Goal: Navigation & Orientation: Find specific page/section

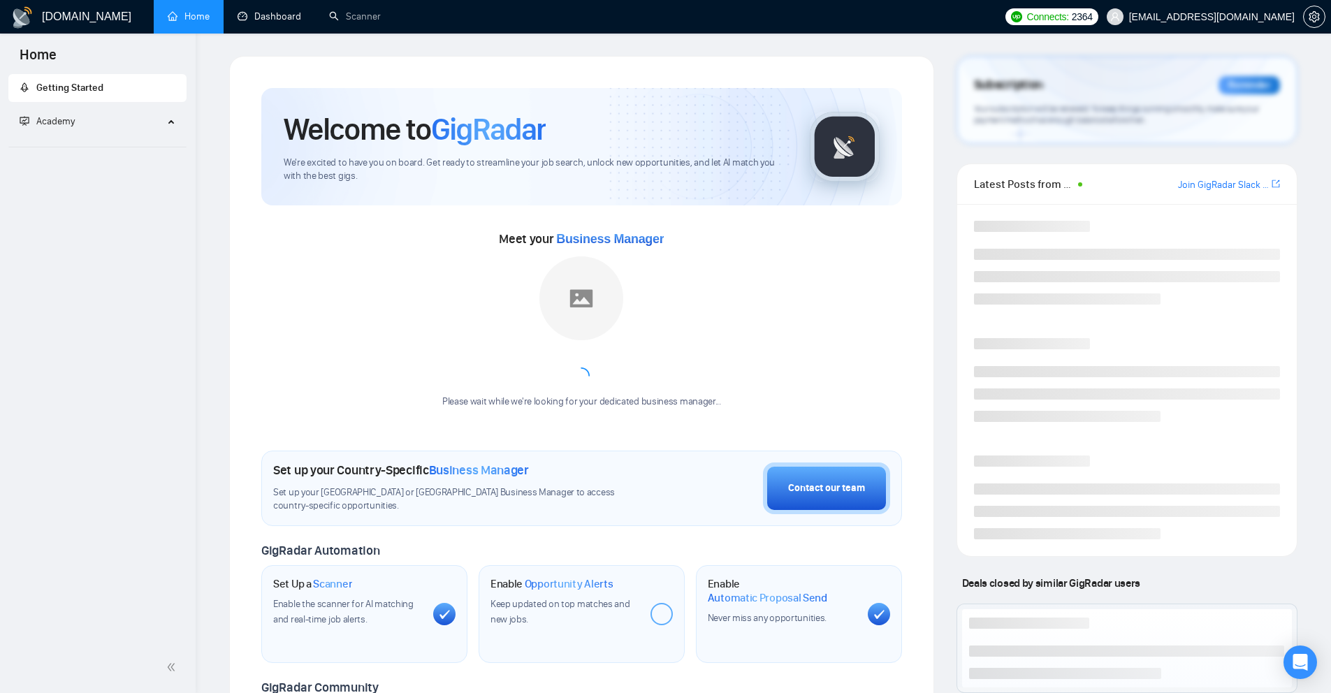
click at [251, 17] on link "Dashboard" at bounding box center [269, 16] width 64 height 12
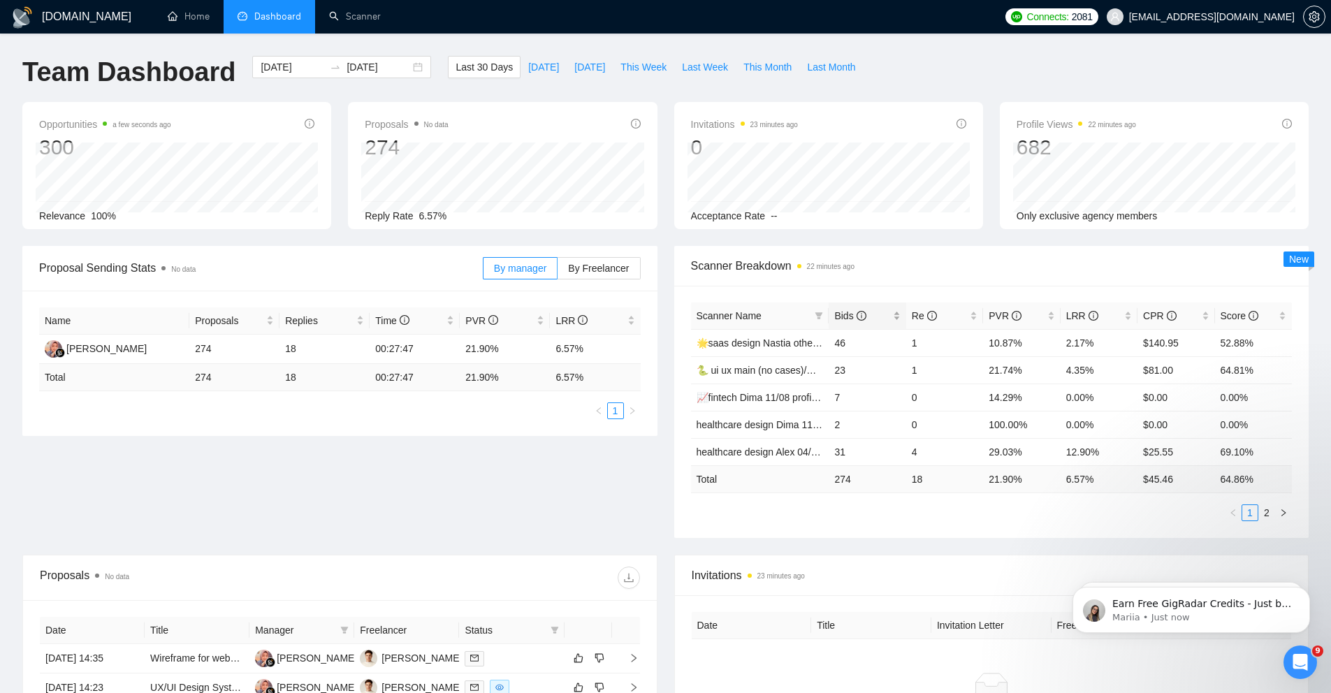
click at [900, 314] on div "Bids" at bounding box center [867, 315] width 66 height 15
click at [667, 302] on div "Scanner Breakdown 33 minutes ago Scanner Name Bids Re PVR LRR CPR Score healthc…" at bounding box center [992, 392] width 652 height 292
click at [1306, 595] on button "Dismiss notification" at bounding box center [1305, 591] width 18 height 18
click at [1306, 590] on icon "Dismiss notification" at bounding box center [1305, 590] width 5 height 5
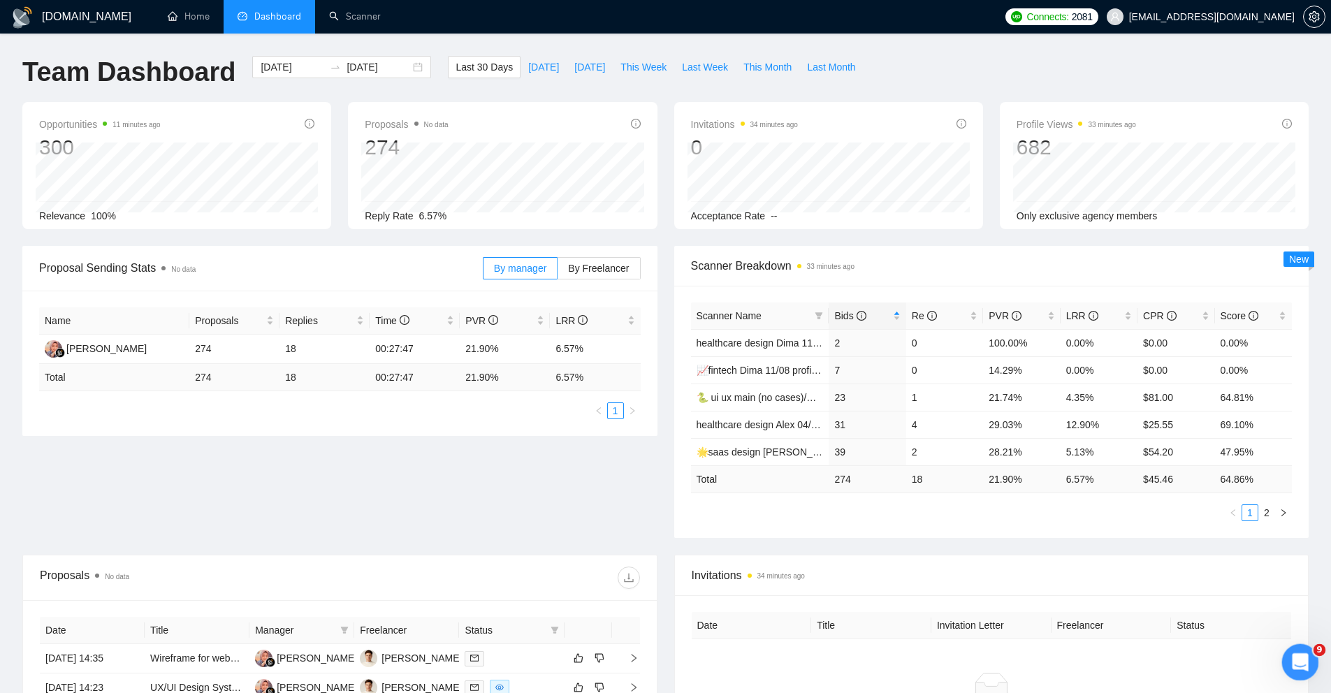
click at [1303, 657] on icon "Open Intercom Messenger" at bounding box center [1298, 660] width 23 height 23
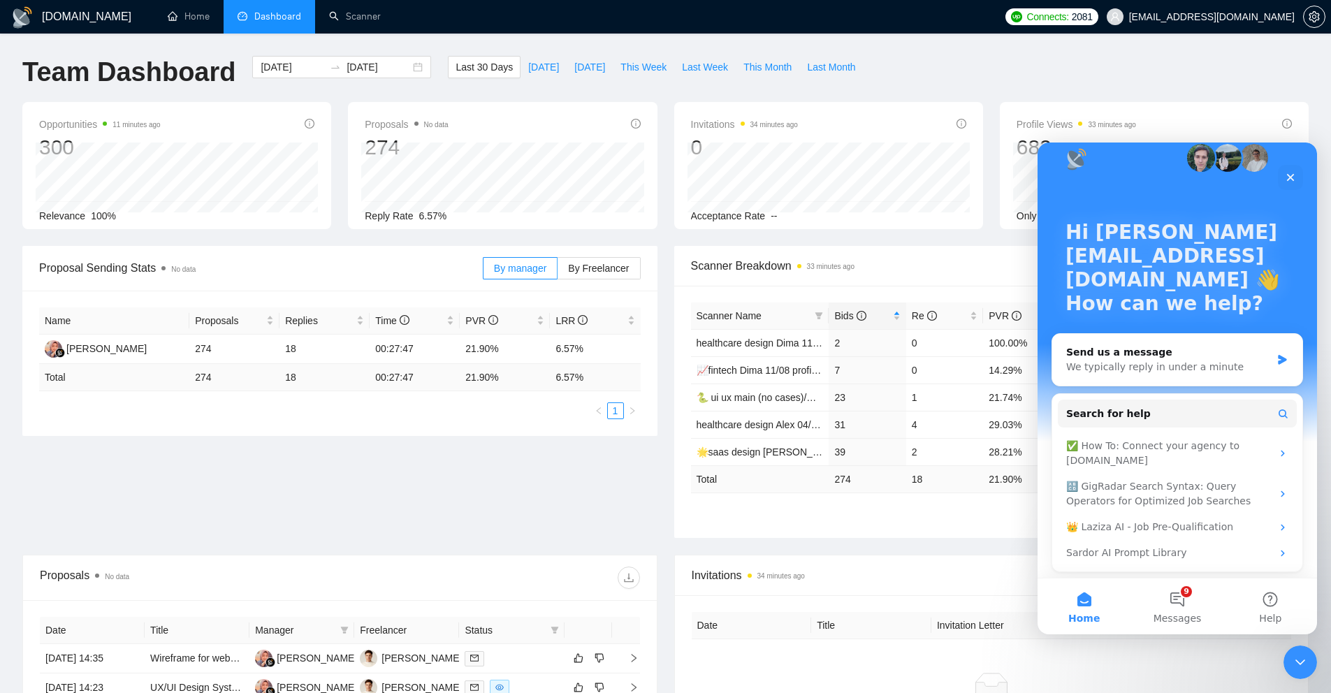
scroll to position [22, 0]
click at [1271, 608] on button "Help" at bounding box center [1270, 606] width 93 height 56
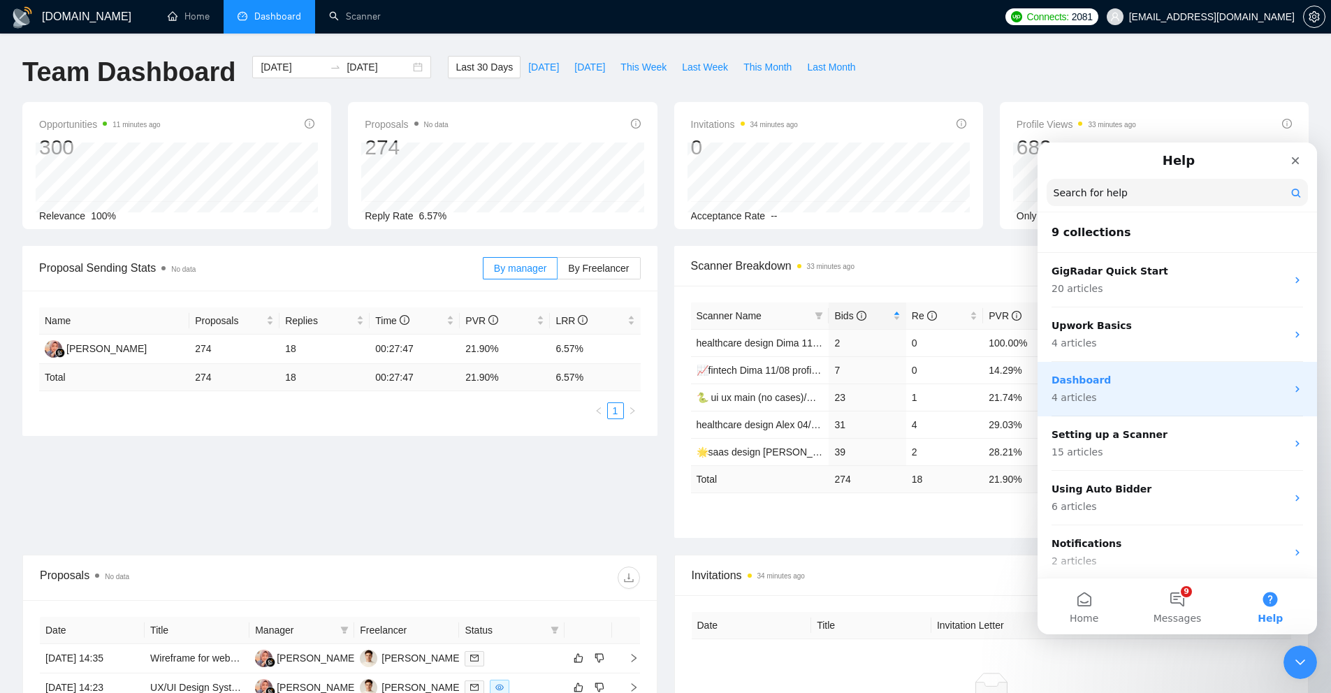
scroll to position [198, 0]
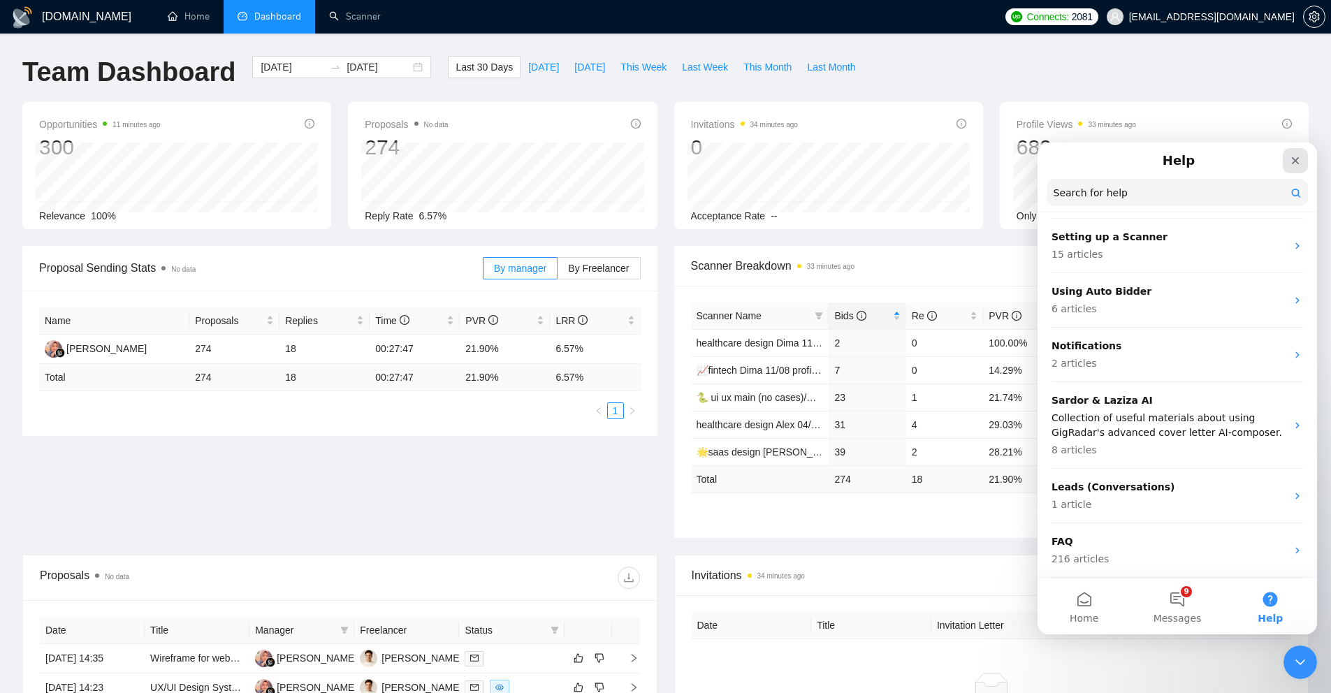
click at [1297, 159] on icon "Close" at bounding box center [1296, 161] width 8 height 8
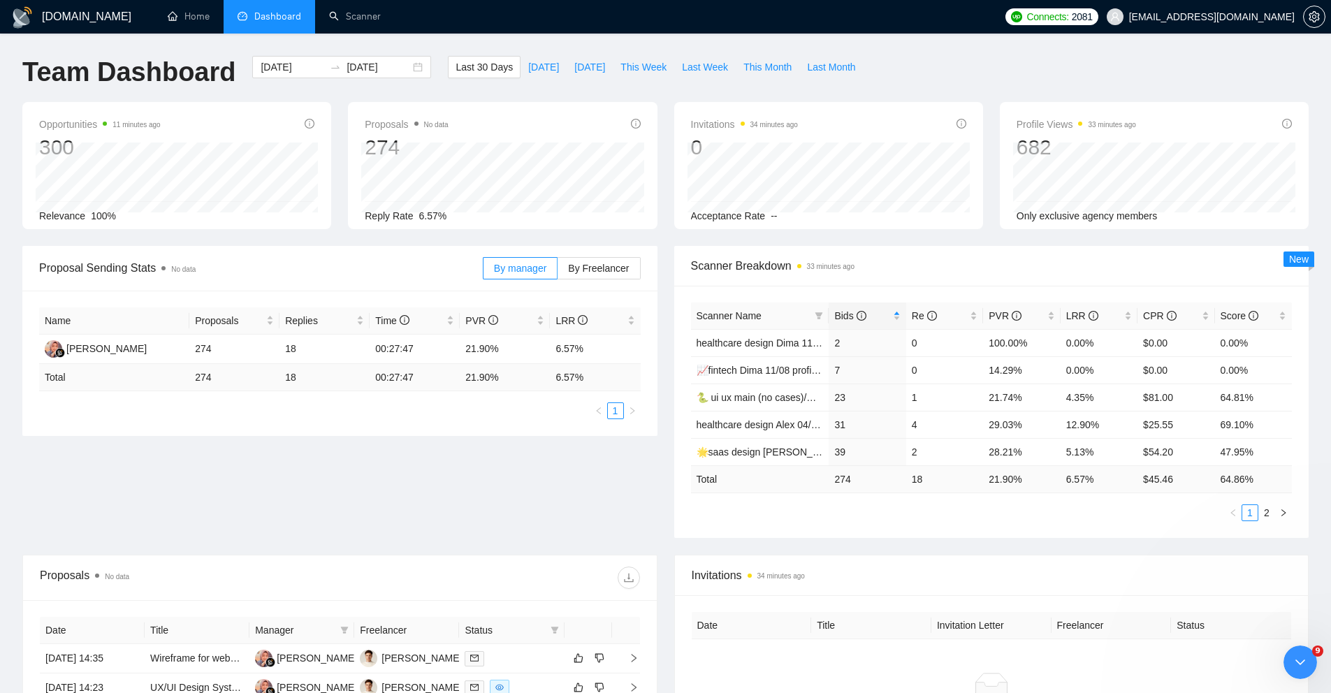
scroll to position [0, 0]
click at [1319, 20] on icon "setting" at bounding box center [1313, 16] width 11 height 11
click at [1295, 660] on icon "Open Intercom Messenger" at bounding box center [1298, 660] width 23 height 23
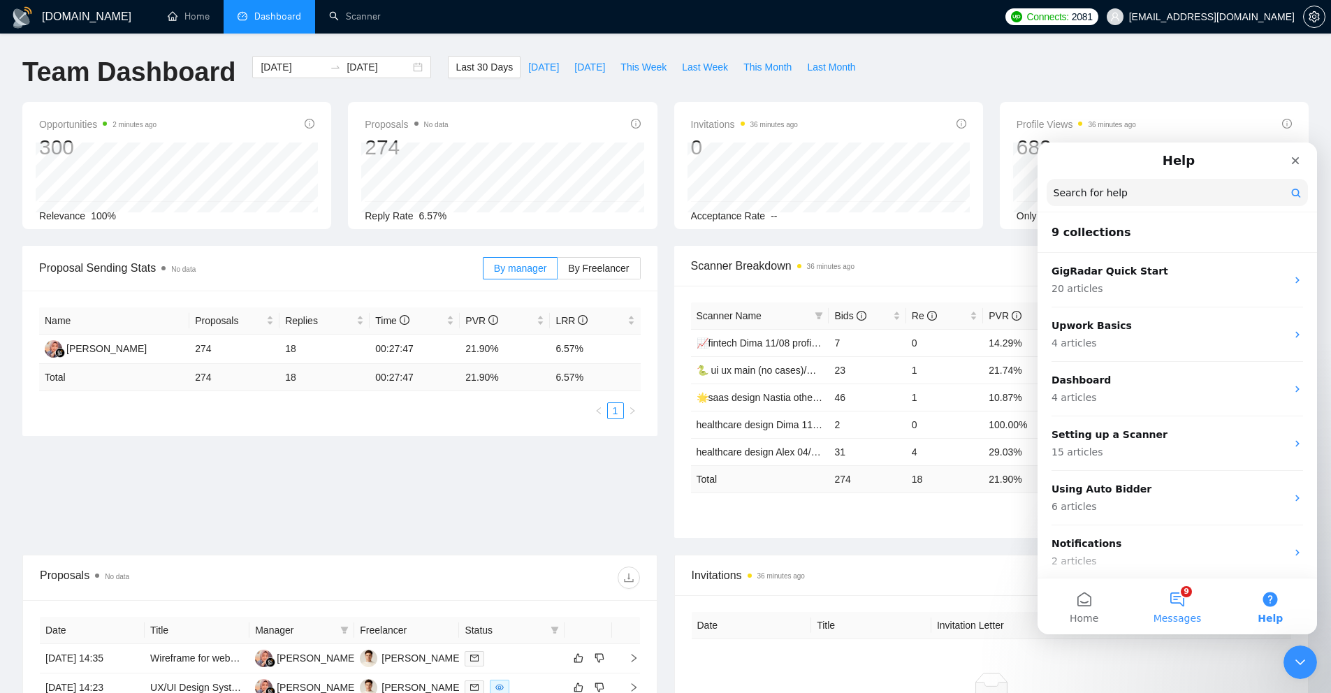
click at [1164, 608] on button "9 Messages" at bounding box center [1176, 606] width 93 height 56
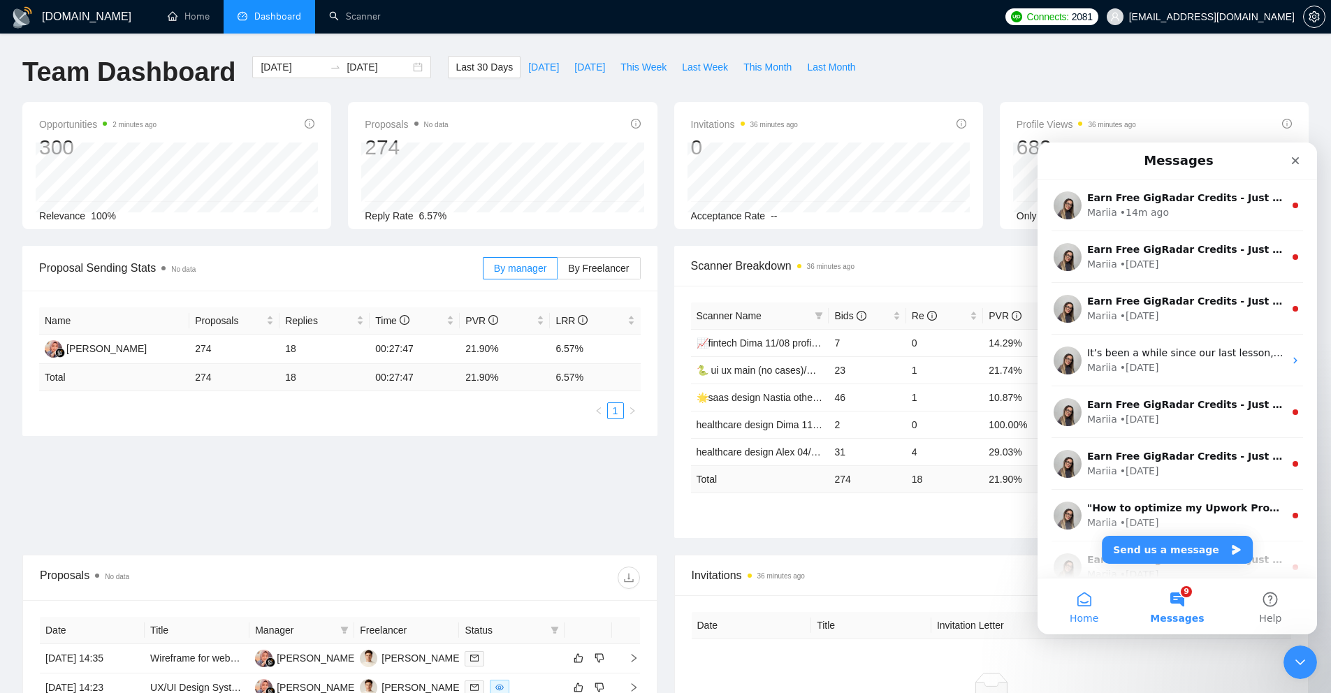
click at [1088, 606] on button "Home" at bounding box center [1083, 606] width 93 height 56
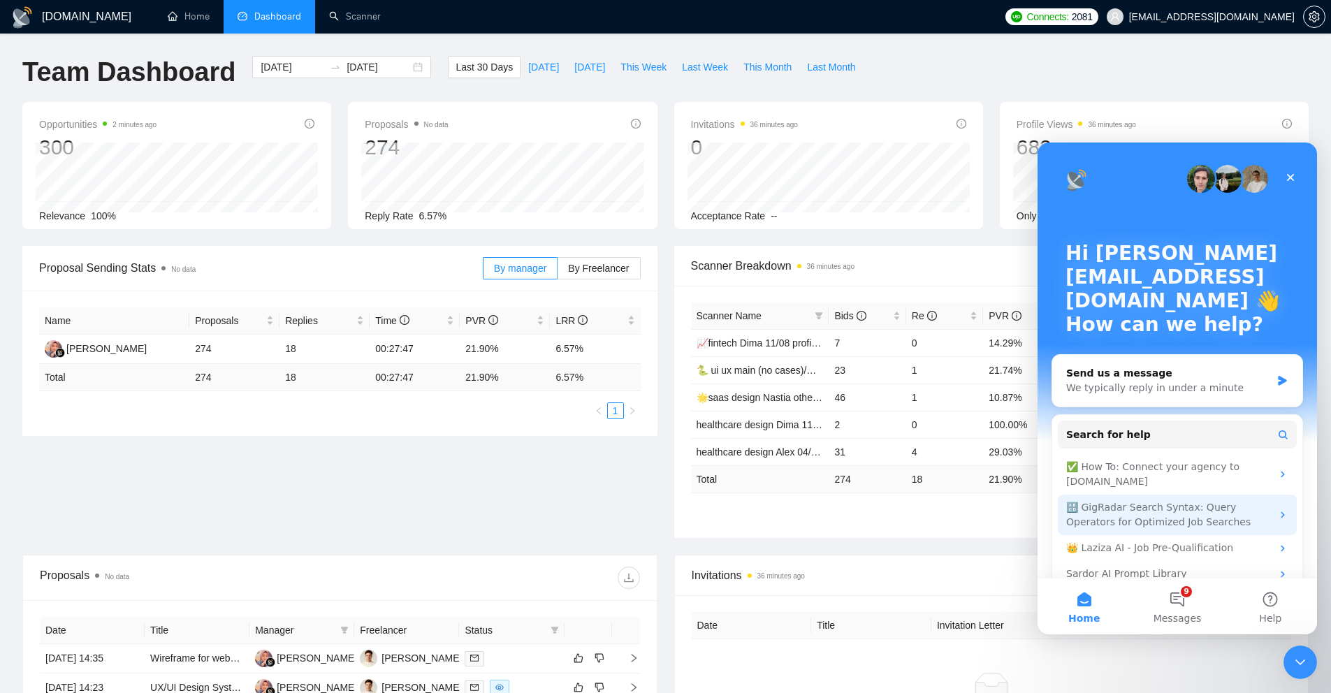
scroll to position [22, 0]
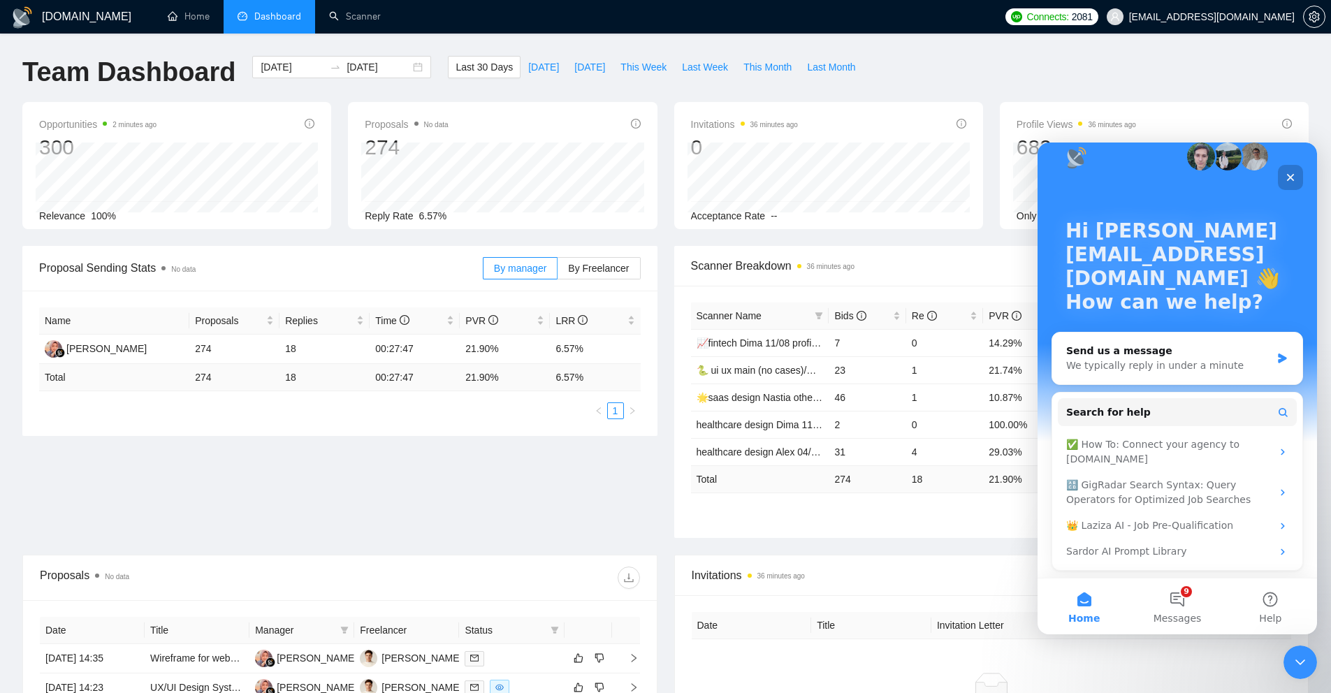
click at [1292, 178] on icon "Close" at bounding box center [1290, 177] width 11 height 11
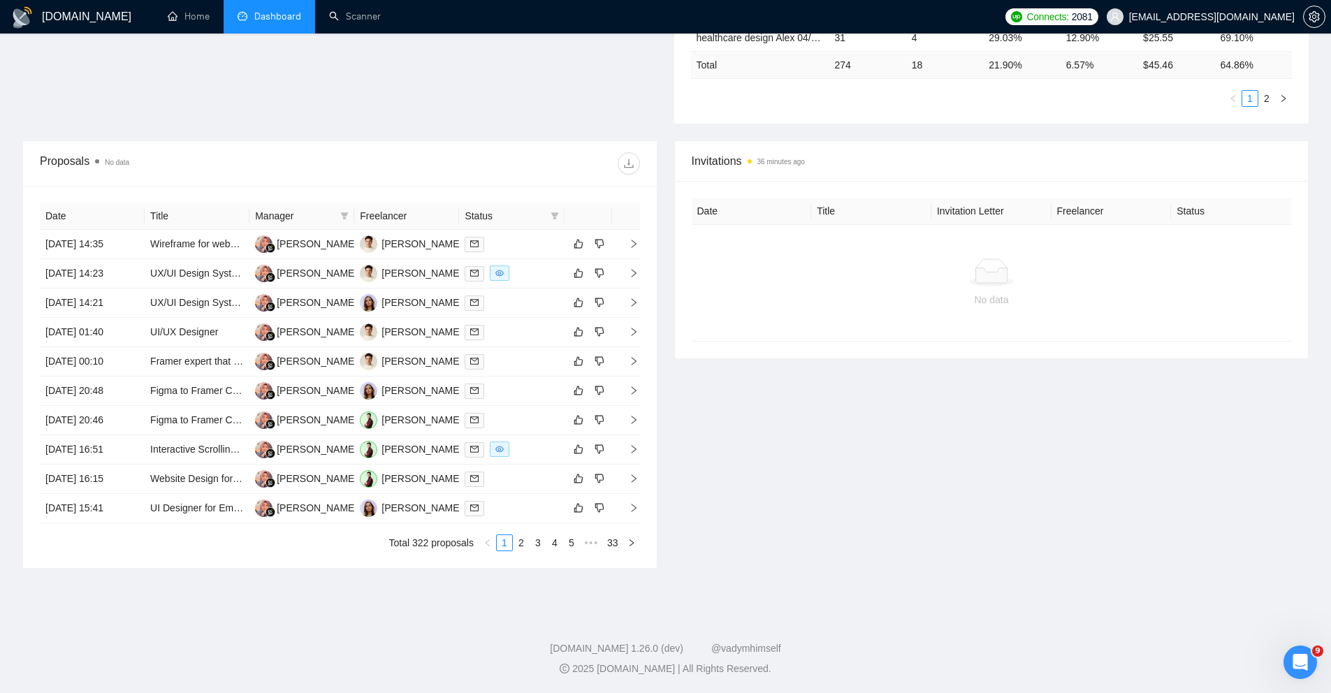
scroll to position [0, 0]
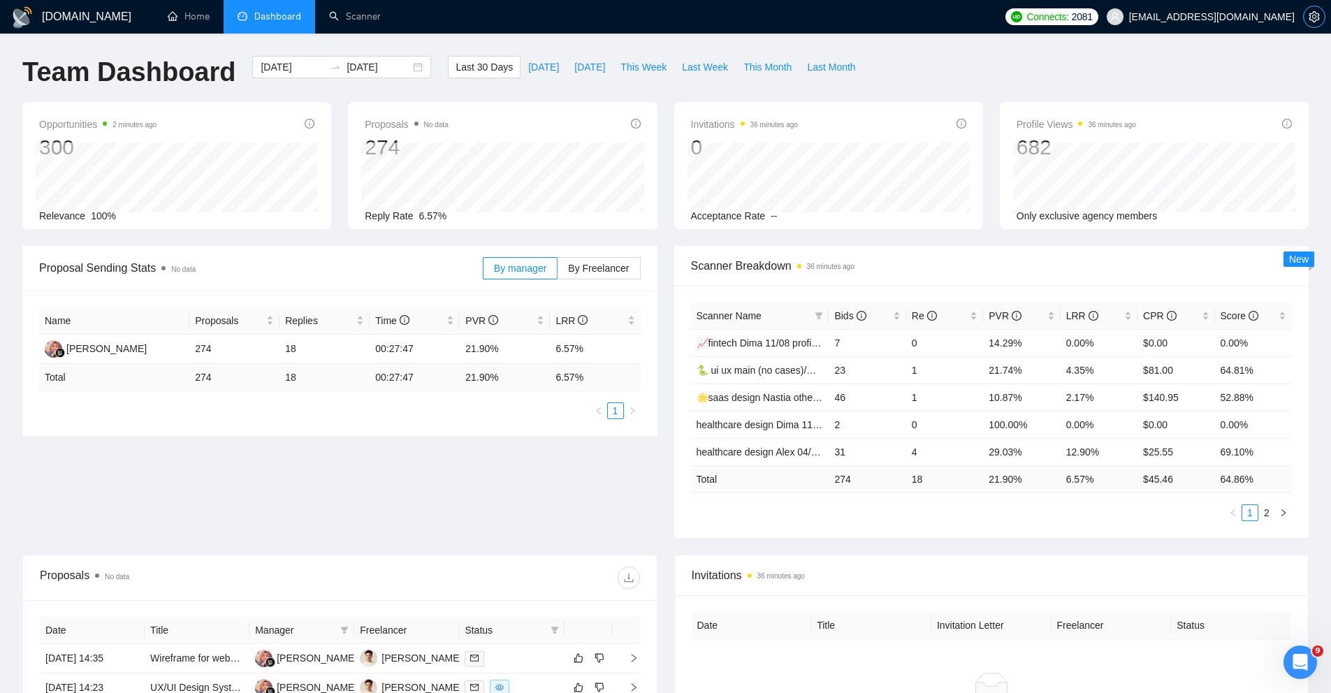
click at [1317, 19] on icon "setting" at bounding box center [1313, 16] width 11 height 11
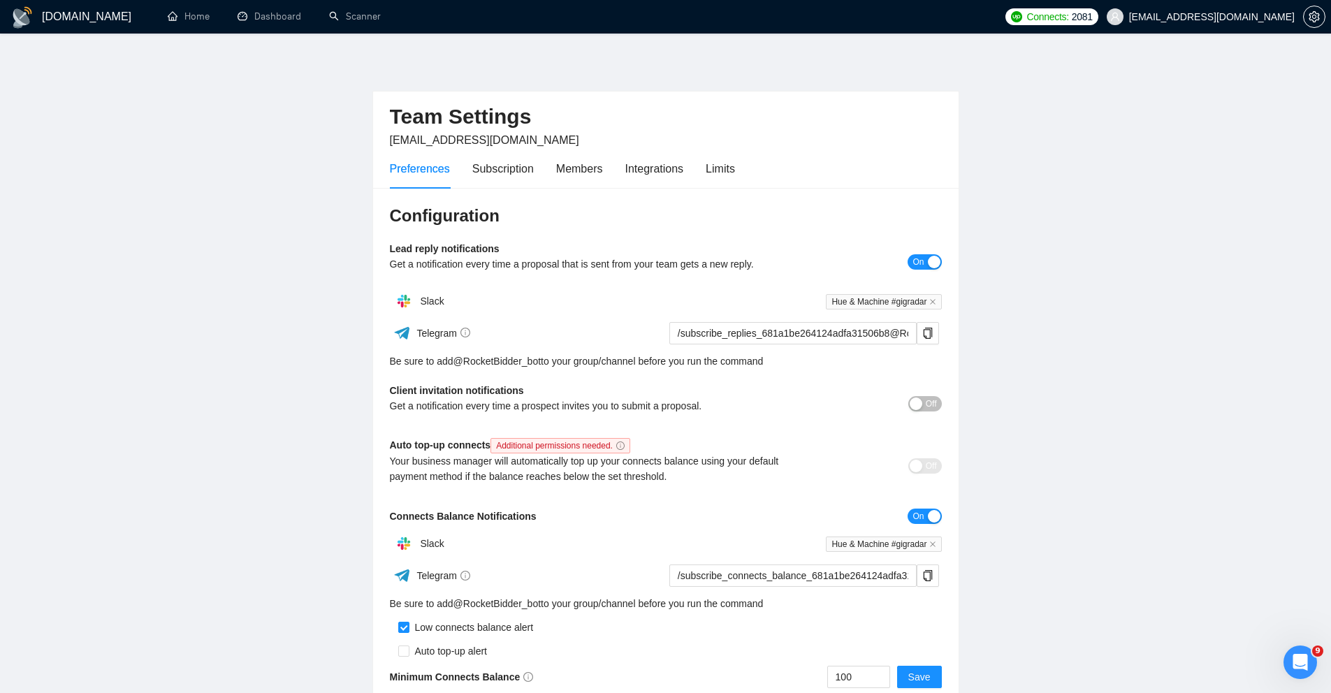
click at [62, 24] on h1 "[DOMAIN_NAME]" at bounding box center [86, 17] width 89 height 34
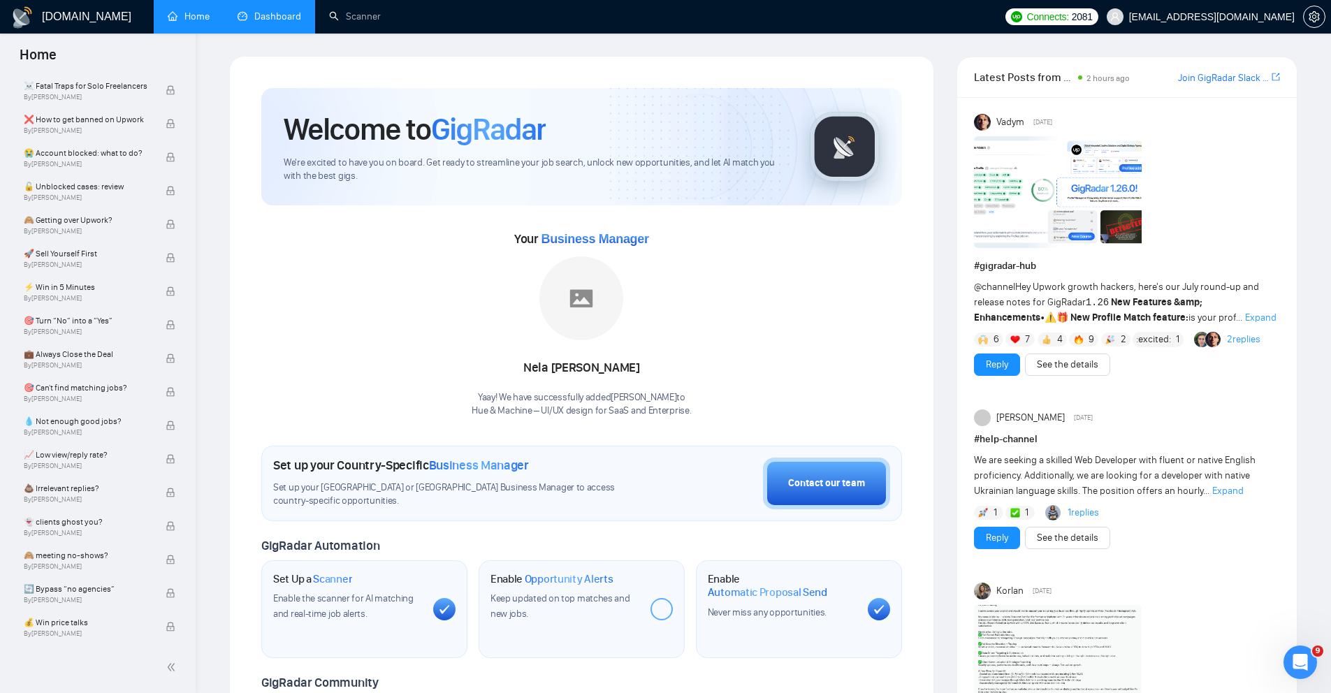
click at [298, 20] on link "Dashboard" at bounding box center [269, 16] width 64 height 12
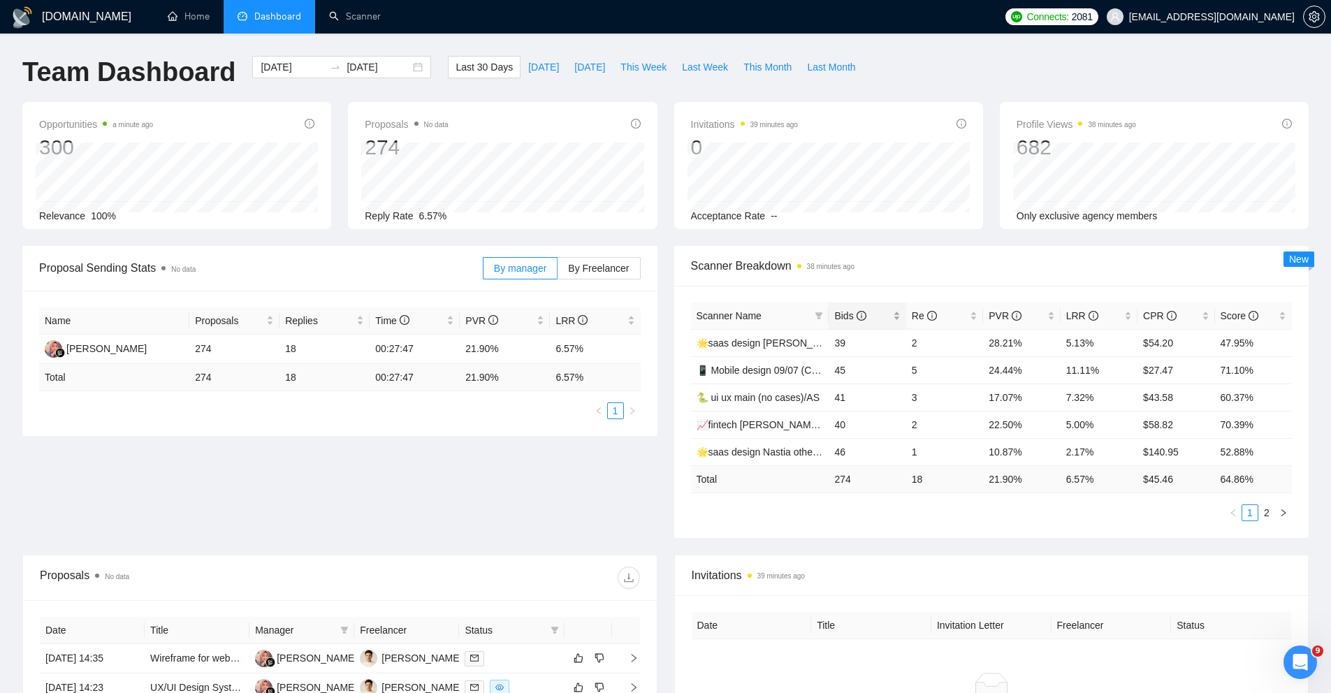
click at [891, 315] on div "Bids" at bounding box center [867, 315] width 66 height 15
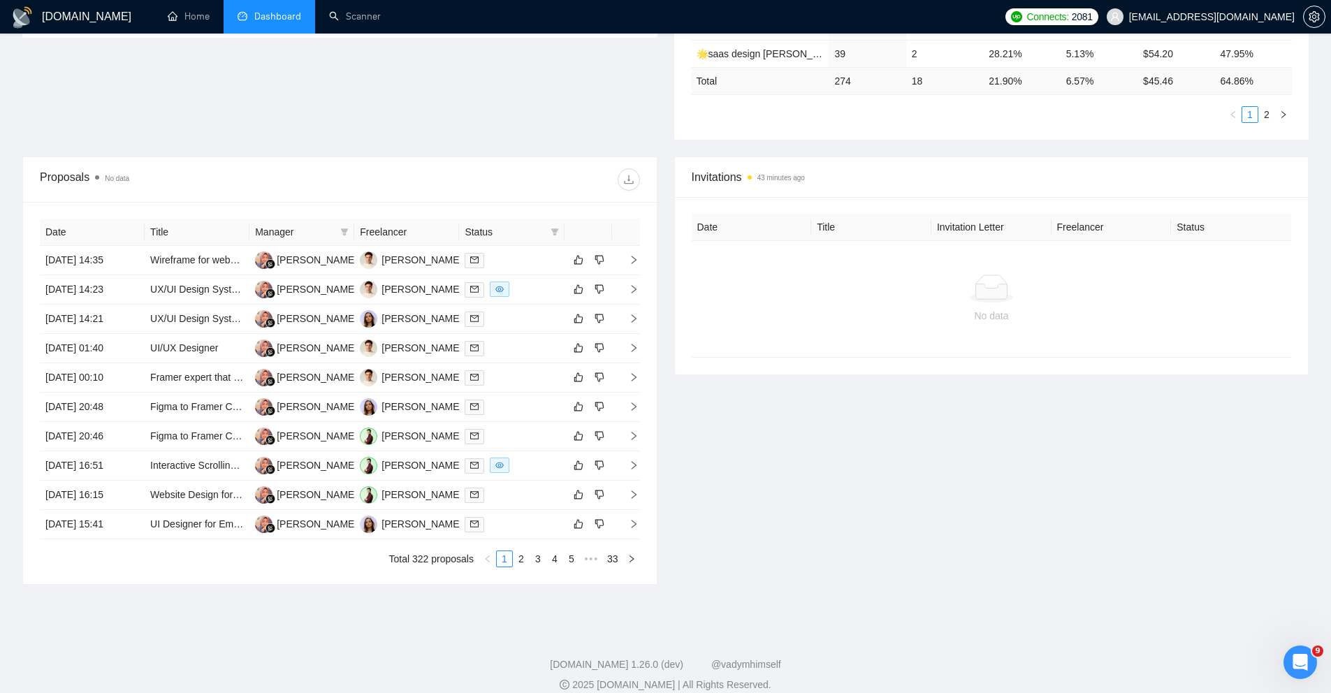
scroll to position [399, 0]
click at [663, 158] on div "Proposals No data Date Title Manager Freelancer Status [DATE] 14:35 Wireframe f…" at bounding box center [340, 370] width 652 height 428
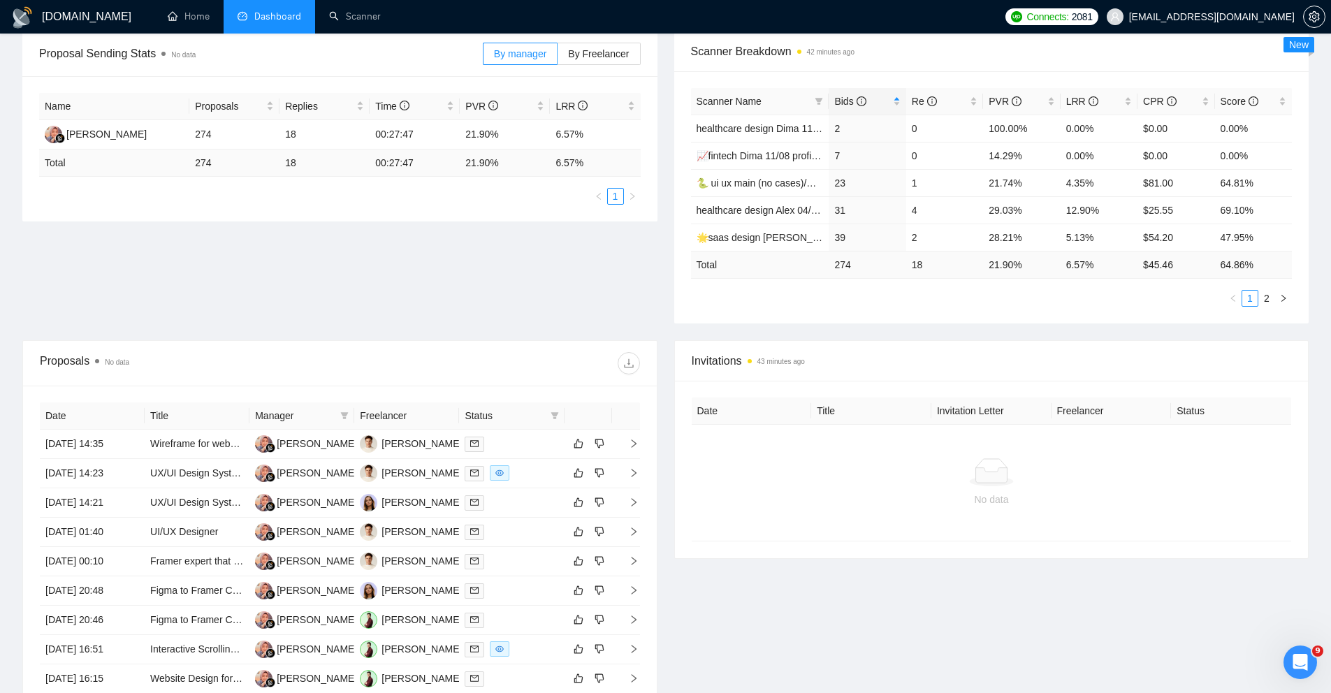
scroll to position [0, 0]
